Goal: Task Accomplishment & Management: Use online tool/utility

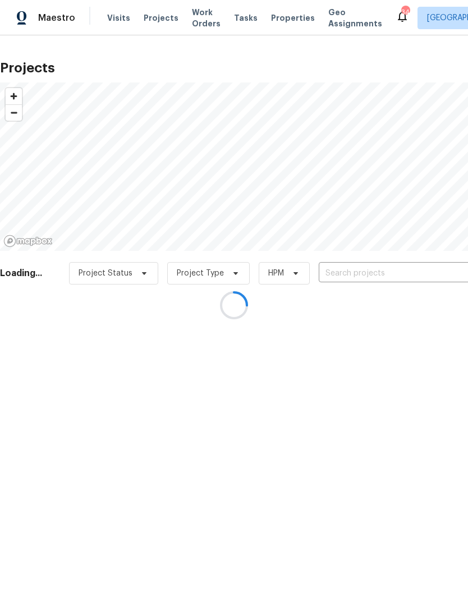
click at [287, 17] on div at bounding box center [234, 305] width 468 height 610
click at [283, 16] on div at bounding box center [234, 305] width 468 height 610
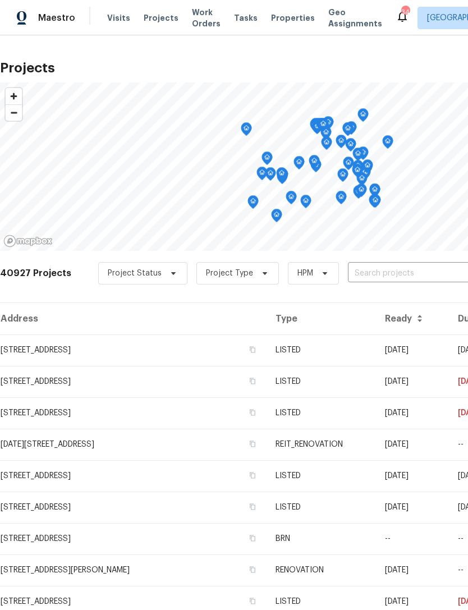
click at [280, 19] on span "Properties" at bounding box center [293, 17] width 44 height 11
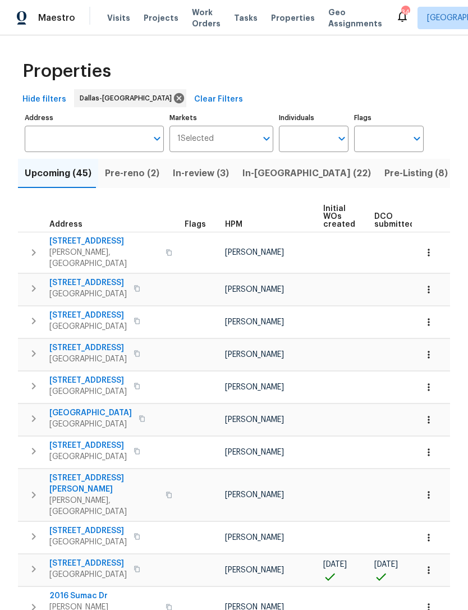
click at [324, 136] on input "Individuals" at bounding box center [305, 139] width 53 height 26
type input "Andrew kempka"
click at [306, 173] on input "checkbox" at bounding box center [300, 175] width 24 height 24
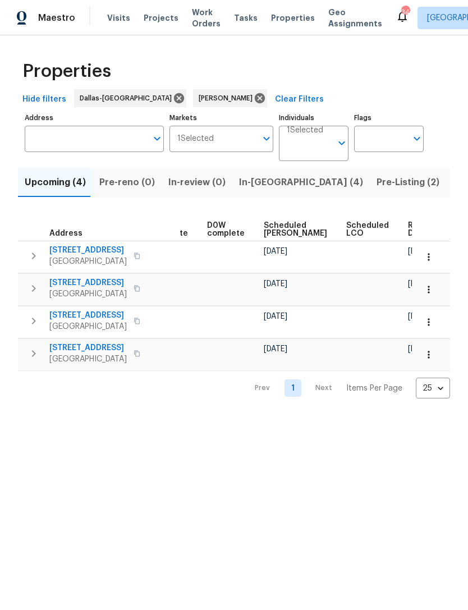
scroll to position [0, 282]
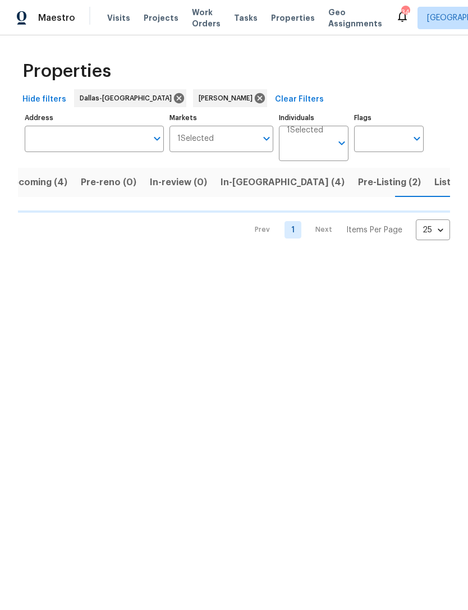
scroll to position [0, 19]
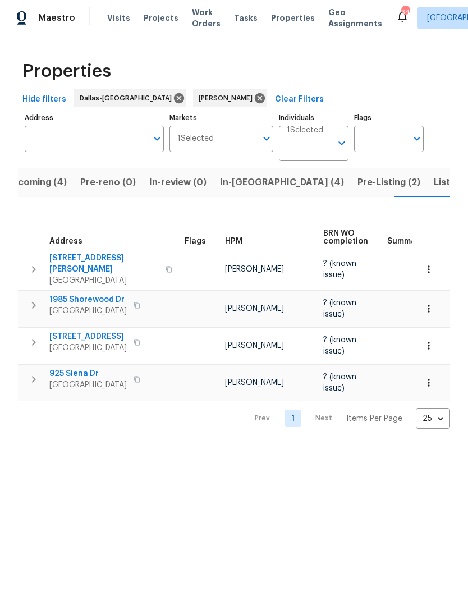
click at [434, 184] on span "Listed (11)" at bounding box center [456, 183] width 44 height 16
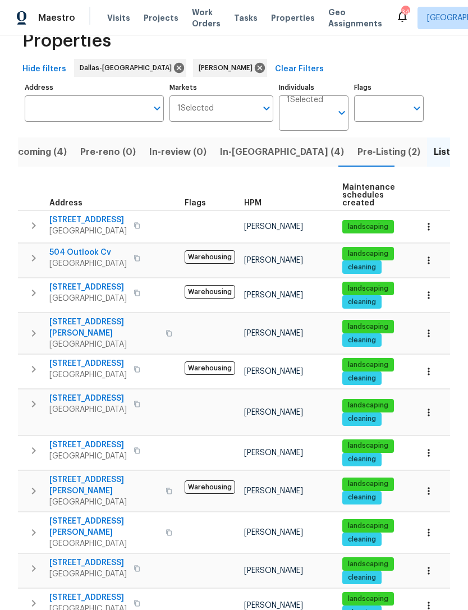
scroll to position [36, 0]
click at [43, 144] on span "Upcoming (4)" at bounding box center [36, 152] width 61 height 16
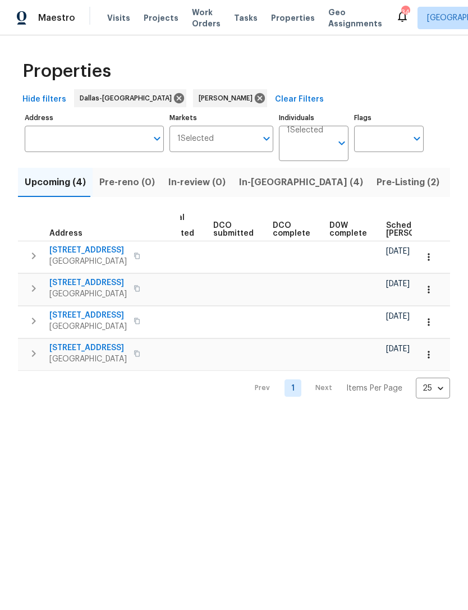
scroll to position [0, 164]
click at [243, 185] on span "In-reno (4)" at bounding box center [301, 183] width 124 height 16
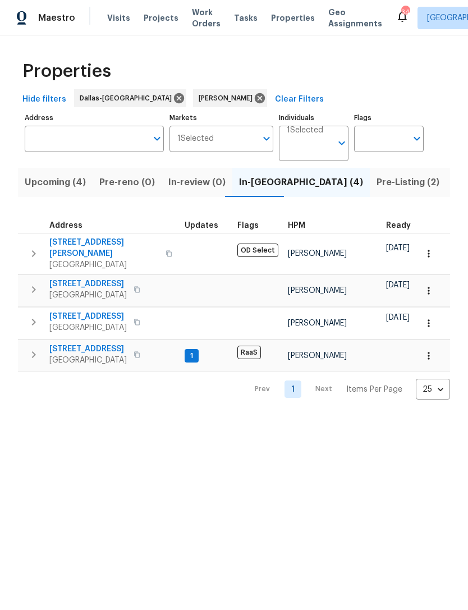
click at [86, 345] on span "2149 Teal Ct" at bounding box center [87, 349] width 77 height 11
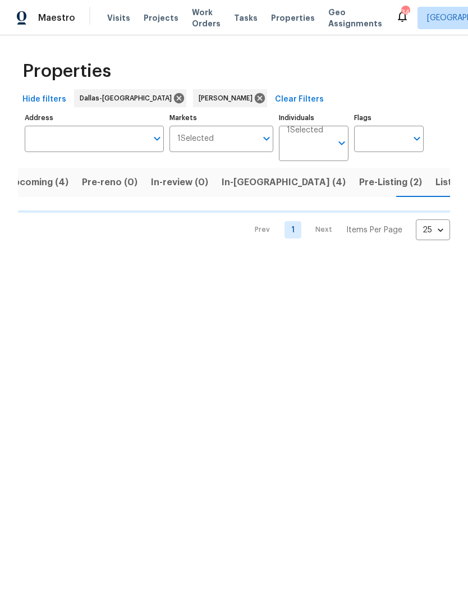
scroll to position [0, 19]
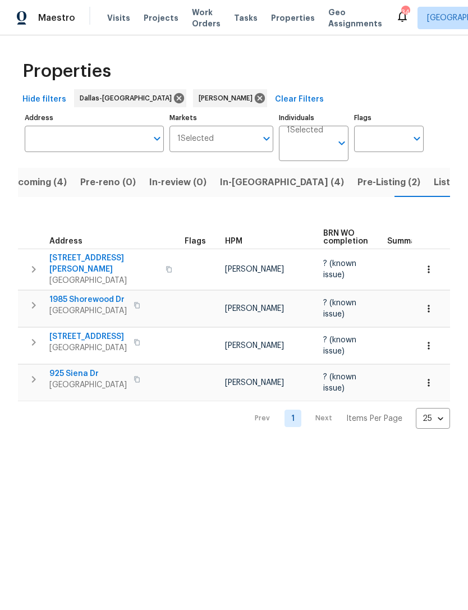
click at [358, 180] on span "Pre-Listing (2)" at bounding box center [389, 183] width 63 height 16
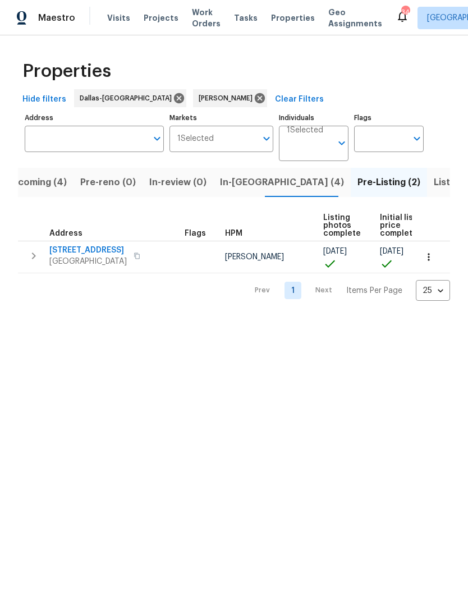
click at [69, 248] on span "[STREET_ADDRESS]" at bounding box center [87, 250] width 77 height 11
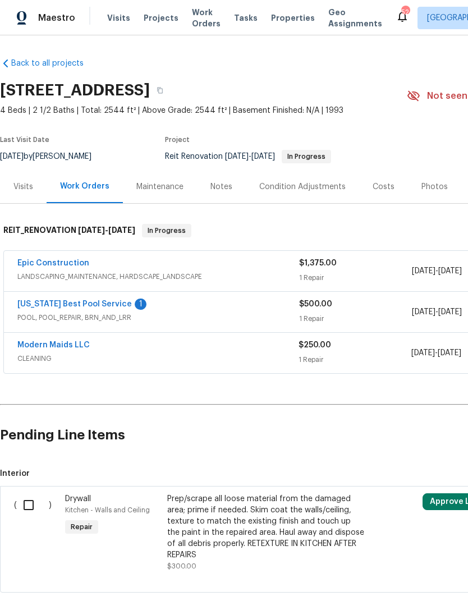
click at [42, 263] on link "Epic Construction" at bounding box center [53, 263] width 72 height 8
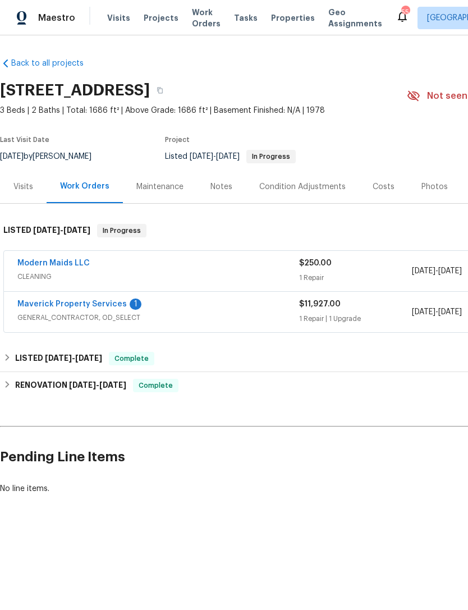
click at [65, 303] on link "Maverick Property Services" at bounding box center [71, 304] width 109 height 8
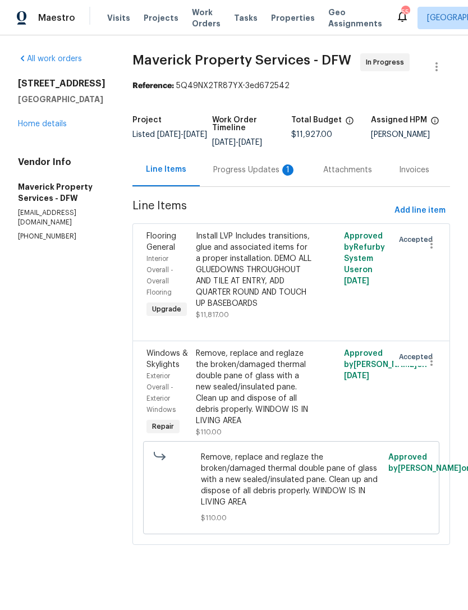
click at [271, 176] on div "Progress Updates 1" at bounding box center [254, 170] width 83 height 11
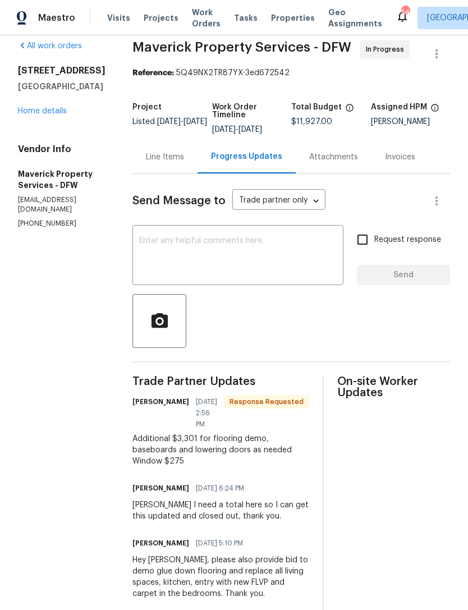
scroll to position [12, 0]
click at [184, 163] on div "Line Items" at bounding box center [165, 157] width 38 height 11
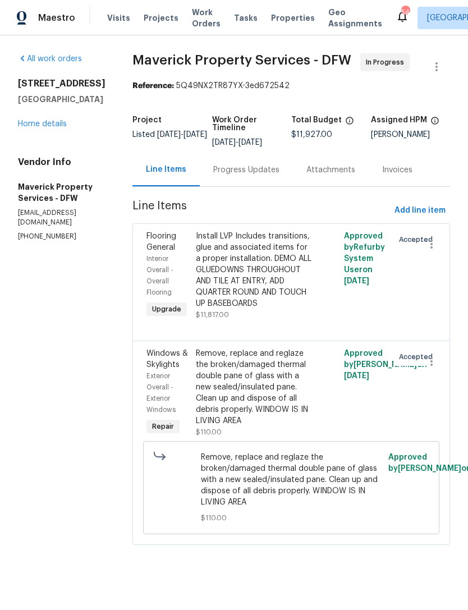
scroll to position [24, 0]
click at [293, 287] on div "Install LVP Includes transitions, glue and associated items for a proper instal…" at bounding box center [254, 270] width 117 height 79
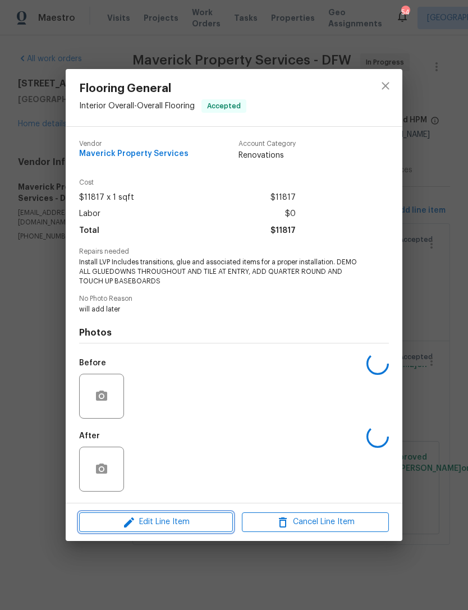
click at [145, 523] on span "Edit Line Item" at bounding box center [156, 522] width 147 height 14
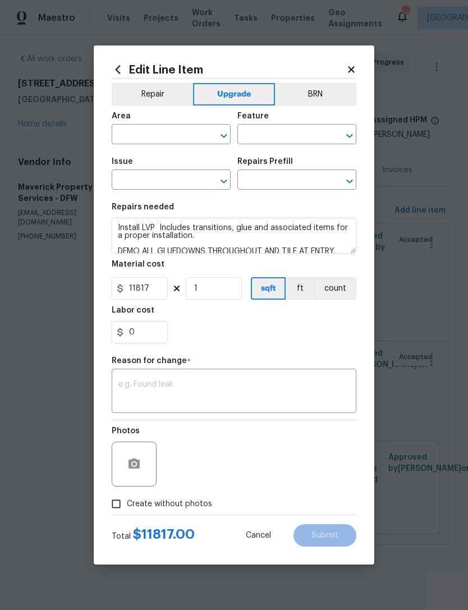
type input "Interior Overall"
type input "Overall Flooring"
type input "Flooring General"
type input "Vinyl Plank LVL 2 - Best Door 4.5 (Brown) $3.70"
click at [143, 332] on input "0" at bounding box center [140, 332] width 56 height 22
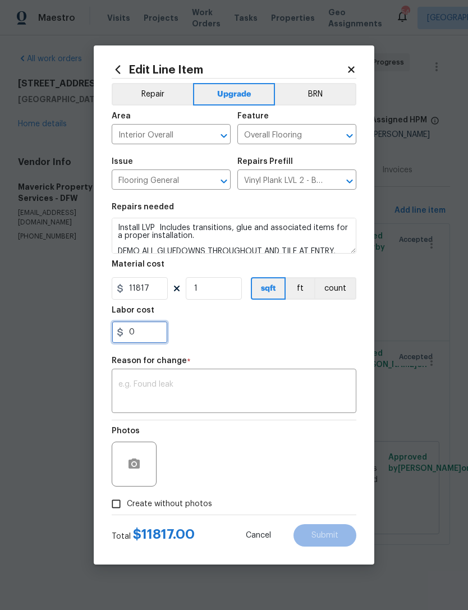
click at [142, 332] on input "0" at bounding box center [140, 332] width 56 height 22
type input "3301"
click at [317, 388] on textarea at bounding box center [233, 393] width 231 height 24
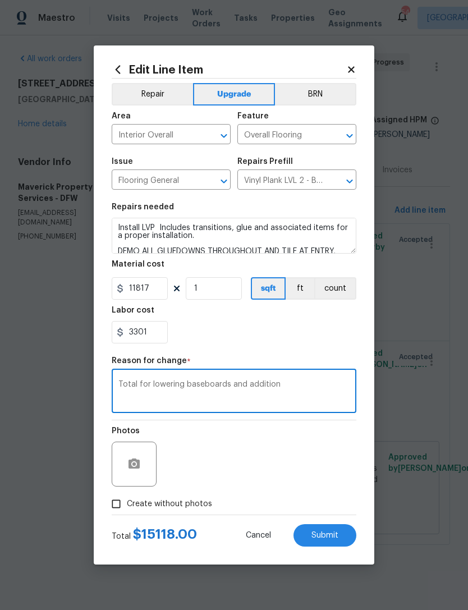
click at [229, 382] on textarea "Total for lowering baseboards and addition" at bounding box center [233, 393] width 231 height 24
click at [318, 386] on textarea "Total for lowering baseboards/doors and addition" at bounding box center [233, 393] width 231 height 24
type textarea "Total for lowering baseboards/doors and additional costs for demo."
click at [331, 340] on div "3301" at bounding box center [234, 332] width 245 height 22
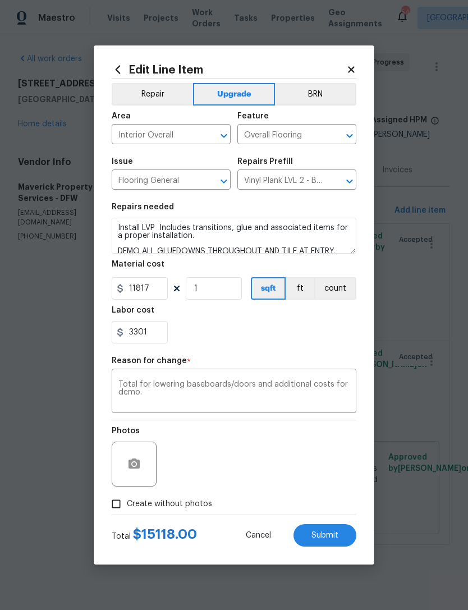
click at [335, 538] on span "Submit" at bounding box center [325, 536] width 27 height 8
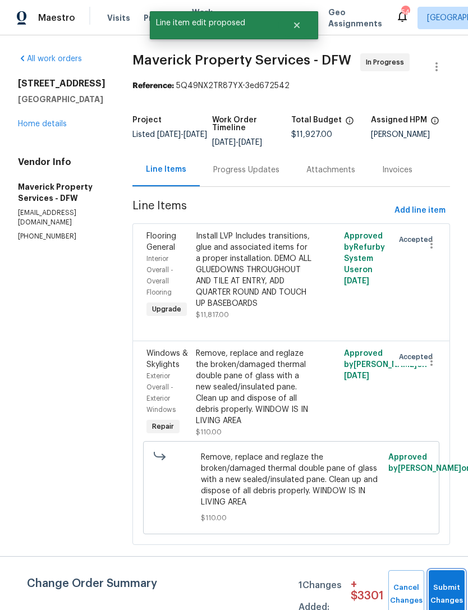
click at [441, 587] on button "Submit Changes" at bounding box center [447, 594] width 36 height 48
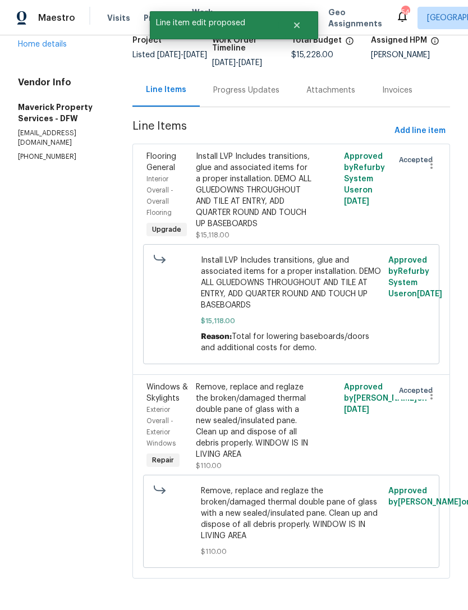
scroll to position [125, 0]
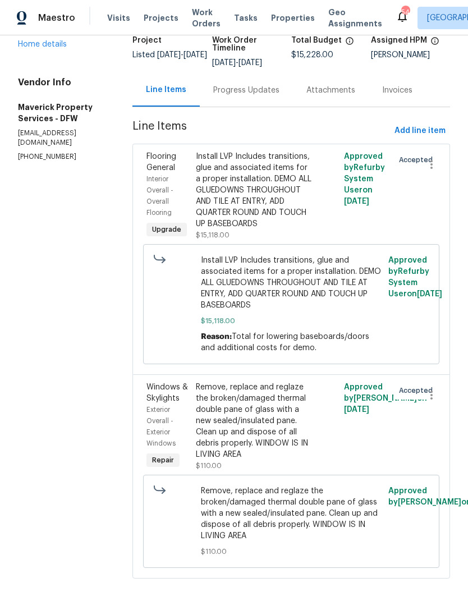
click at [298, 432] on div "Remove, replace and reglaze the broken/damaged thermal double pane of glass wit…" at bounding box center [254, 421] width 117 height 79
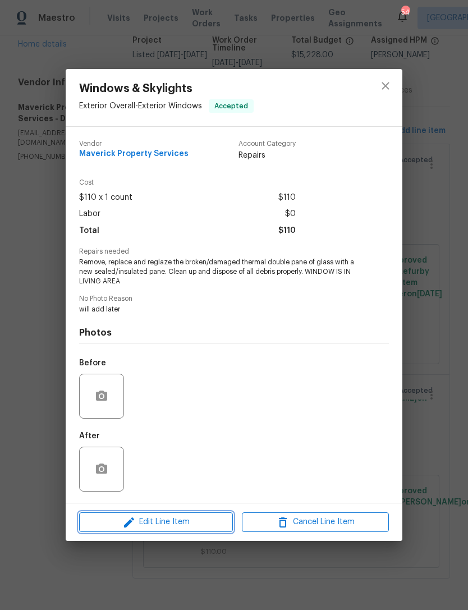
click at [152, 519] on span "Edit Line Item" at bounding box center [156, 522] width 147 height 14
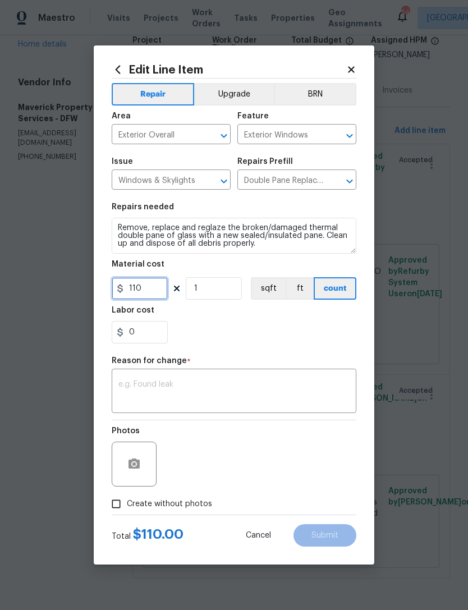
click at [136, 285] on input "110" at bounding box center [140, 288] width 56 height 22
type input "275"
click at [326, 390] on textarea at bounding box center [233, 393] width 231 height 24
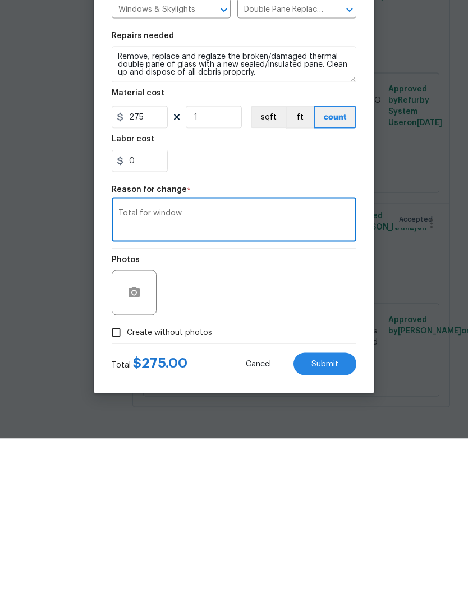
type textarea "Total for window"
click at [339, 524] on button "Submit" at bounding box center [325, 535] width 63 height 22
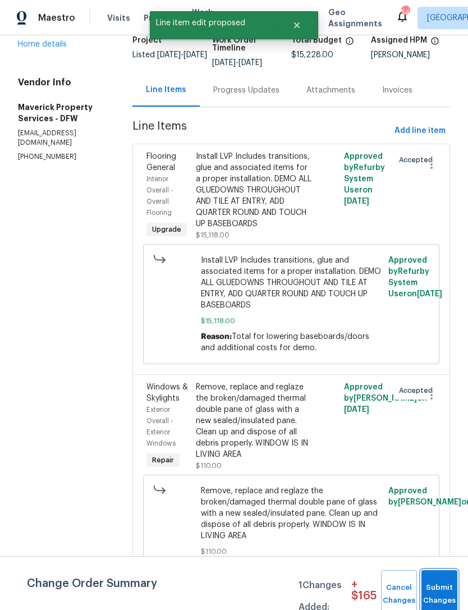
click at [439, 588] on button "Submit Changes" at bounding box center [440, 594] width 36 height 48
